Goal: Task Accomplishment & Management: Manage account settings

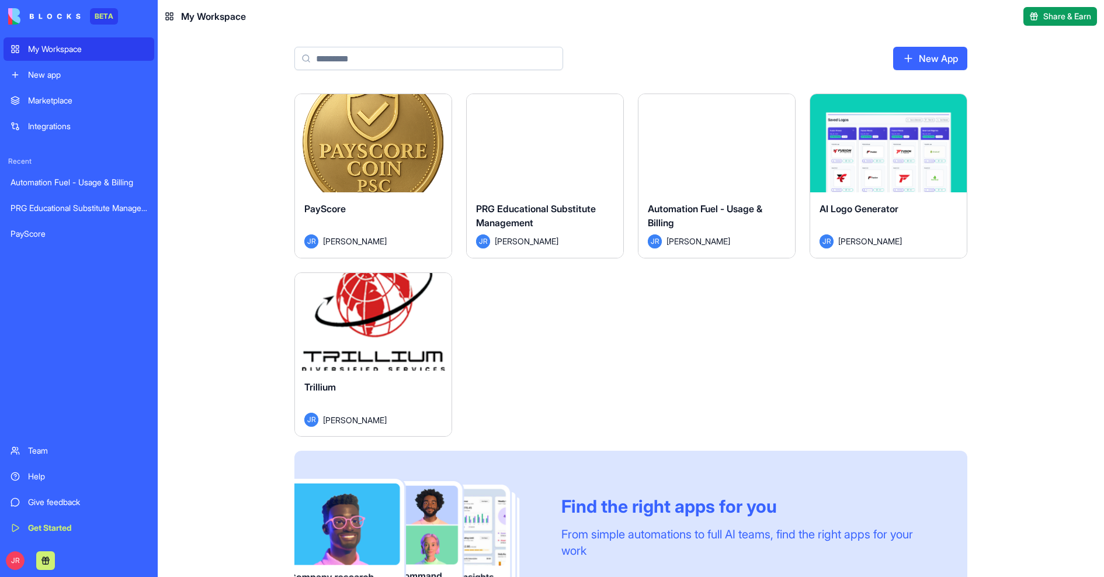
click at [405, 325] on button "Launch" at bounding box center [373, 321] width 88 height 23
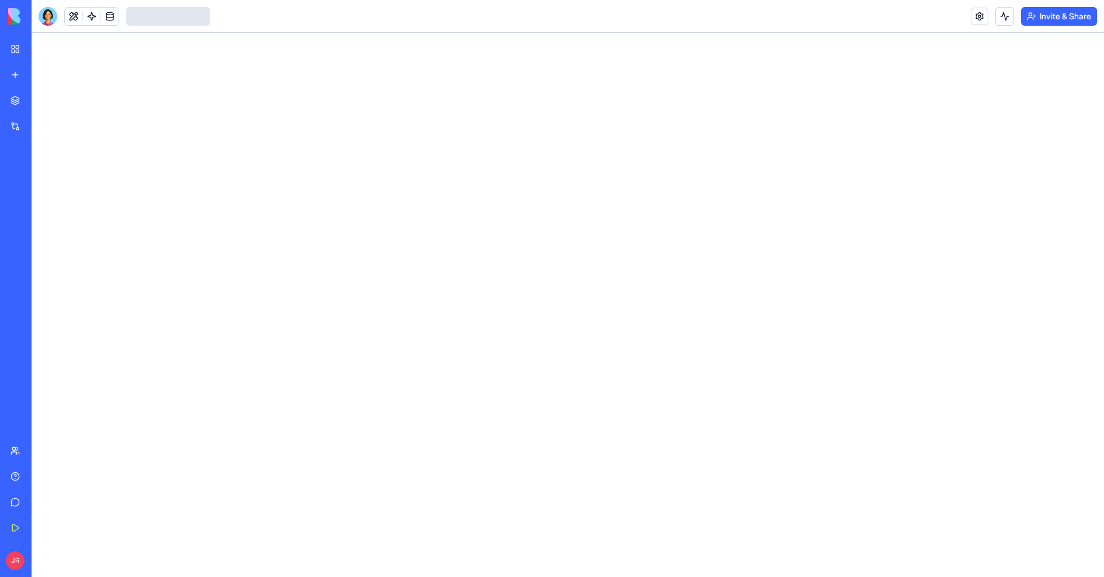
click at [1037, 17] on button "Invite & Share" at bounding box center [1059, 16] width 76 height 19
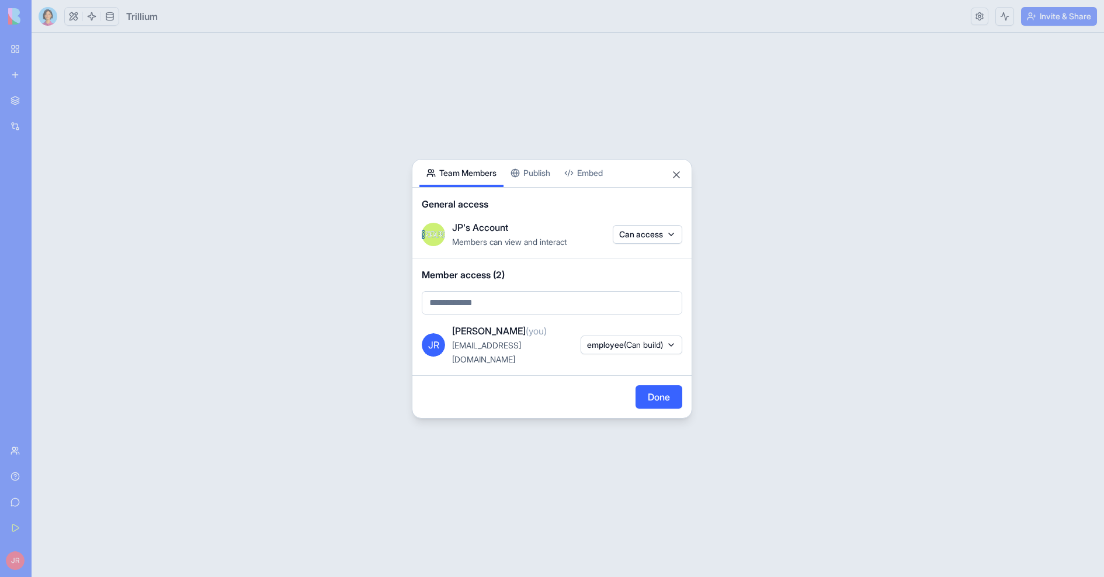
click at [532, 179] on div "Share App Team Members Publish Embed General access JP's Account Members can vi…" at bounding box center [552, 288] width 280 height 259
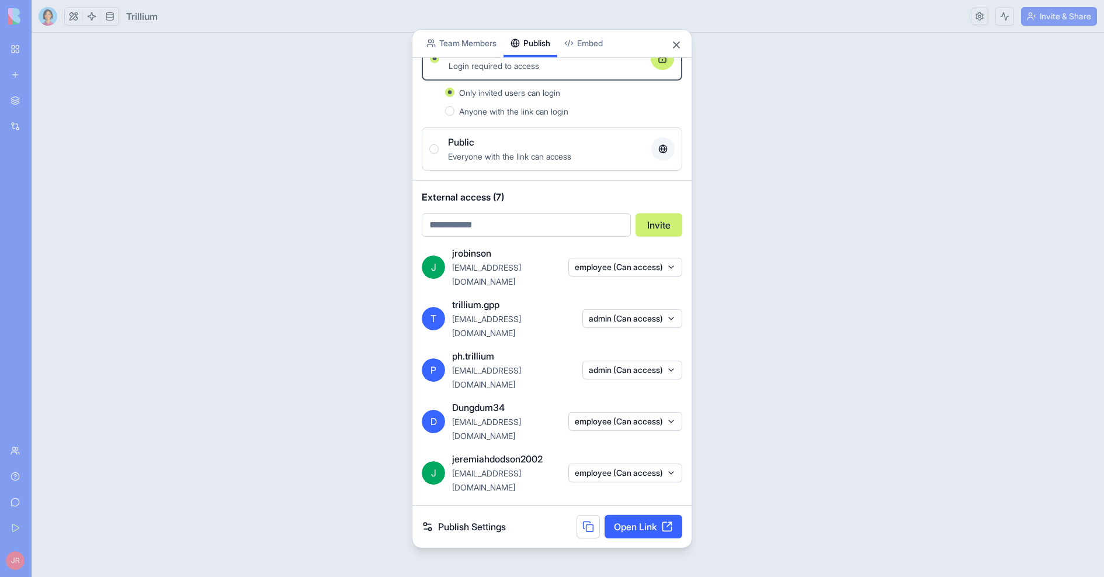
scroll to position [55, 0]
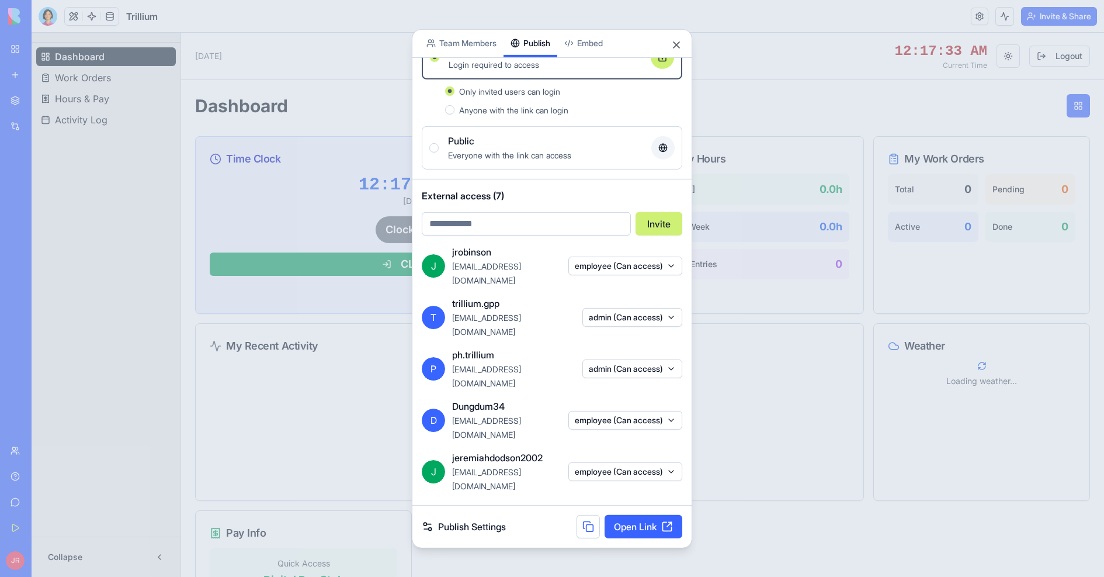
click at [602, 410] on button "employee (Can access)" at bounding box center [625, 419] width 114 height 19
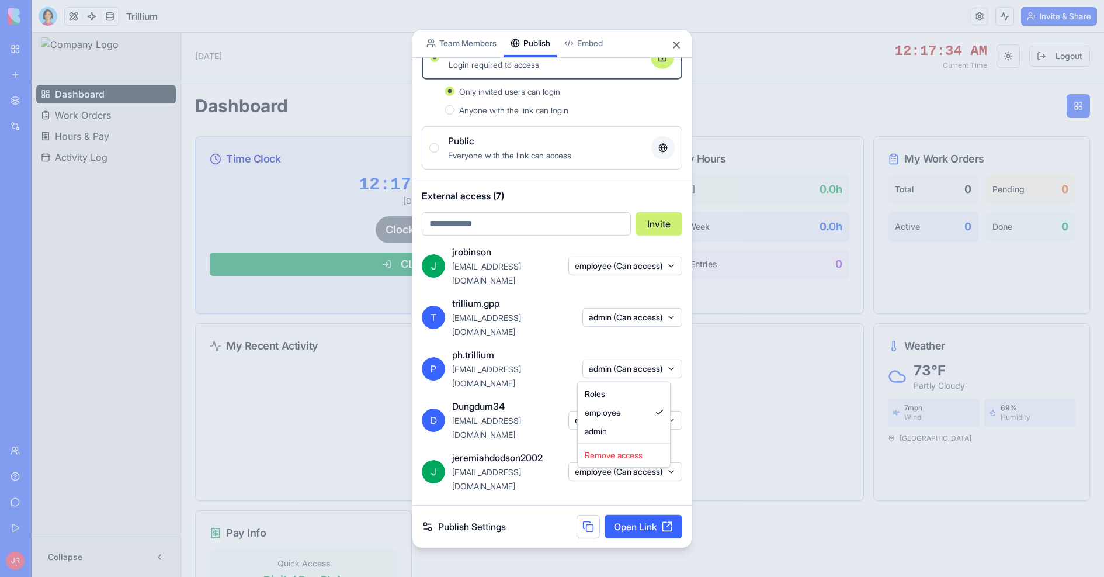
click at [602, 366] on div at bounding box center [552, 288] width 1104 height 577
click at [604, 461] on button "employee (Can access)" at bounding box center [625, 470] width 114 height 19
click at [604, 403] on div at bounding box center [552, 288] width 1104 height 577
click at [221, 137] on div at bounding box center [552, 288] width 1104 height 577
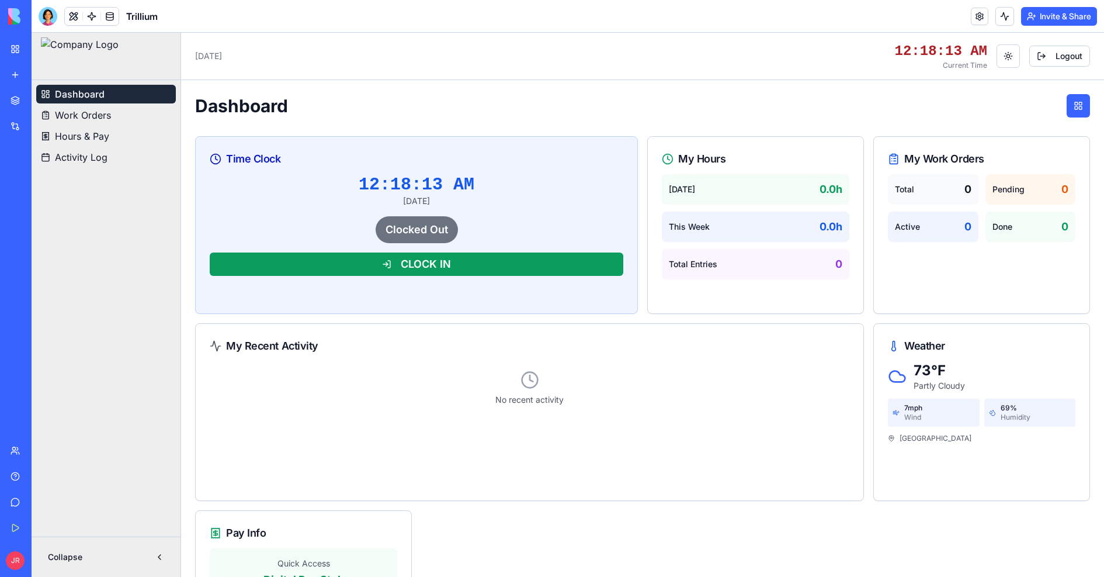
click at [16, 447] on link "Team" at bounding box center [27, 450] width 47 height 23
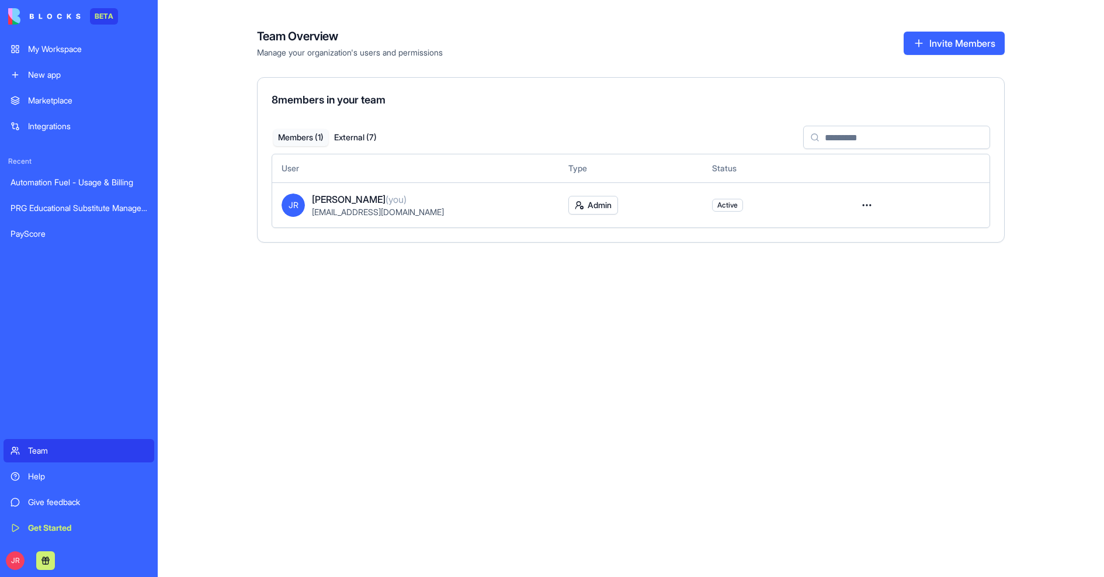
click at [297, 137] on button "Members ( 1 )" at bounding box center [300, 137] width 55 height 17
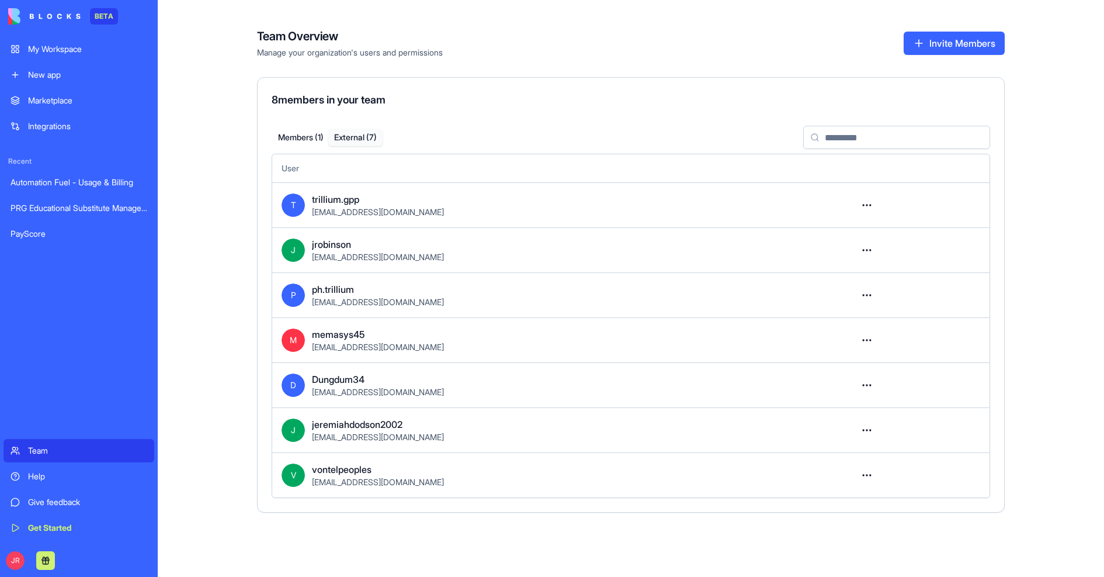
click at [348, 137] on button "External ( 7 )" at bounding box center [355, 137] width 55 height 17
